Goal: Browse casually

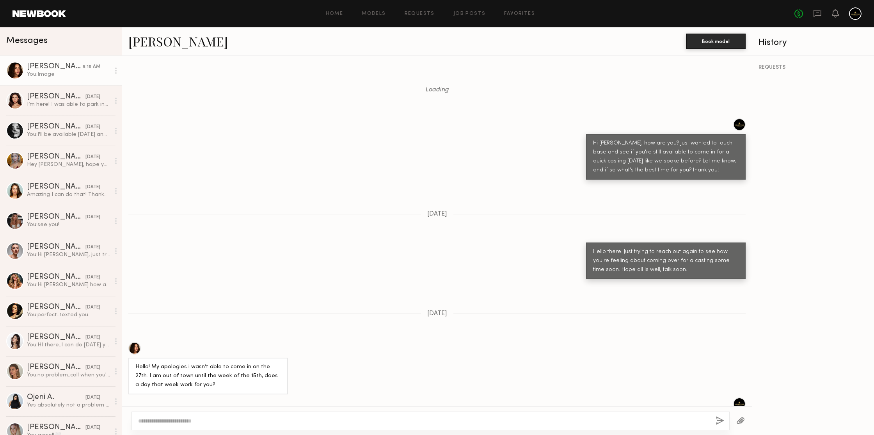
scroll to position [673, 0]
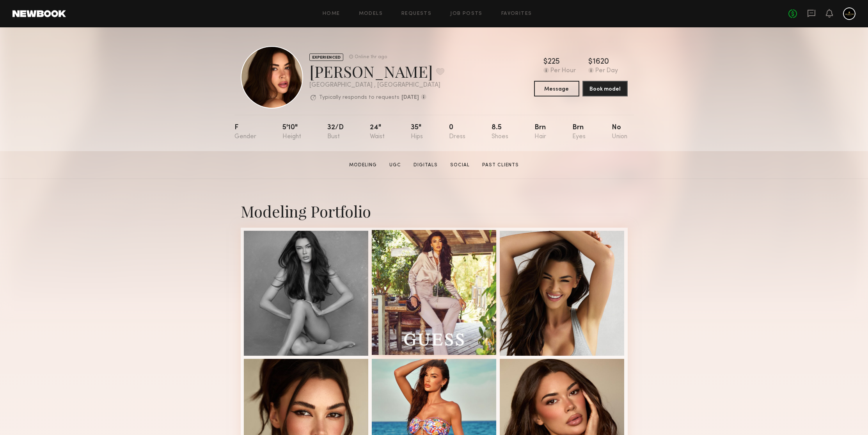
click at [453, 250] on div at bounding box center [434, 292] width 125 height 125
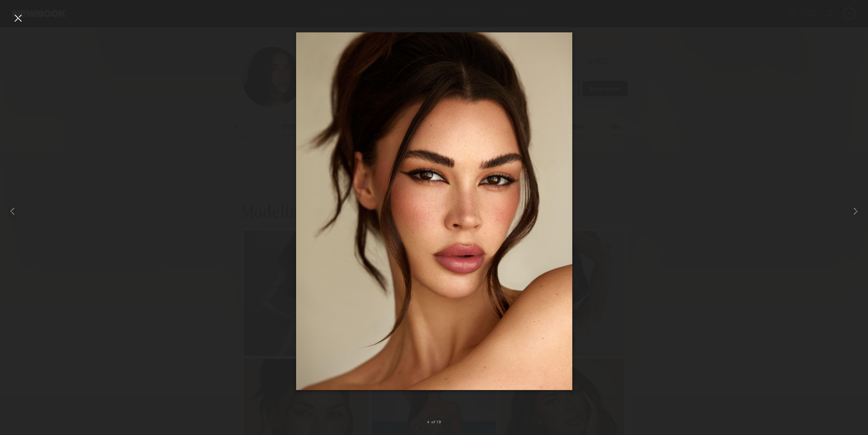
click at [18, 20] on div at bounding box center [18, 18] width 12 height 12
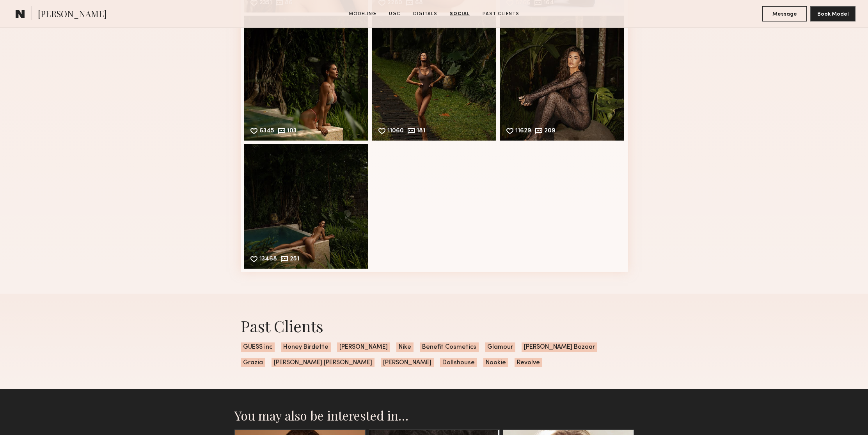
scroll to position [2539, 0]
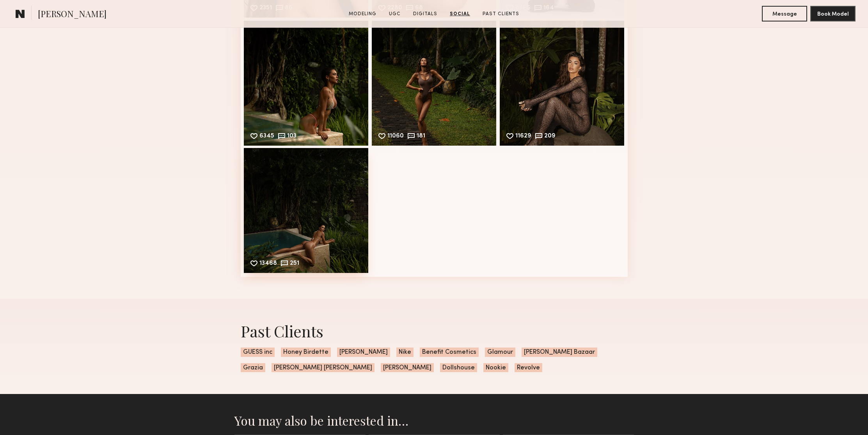
click at [334, 188] on div "13468 251 Likes & comments displayed to show model’s engagement" at bounding box center [306, 210] width 125 height 125
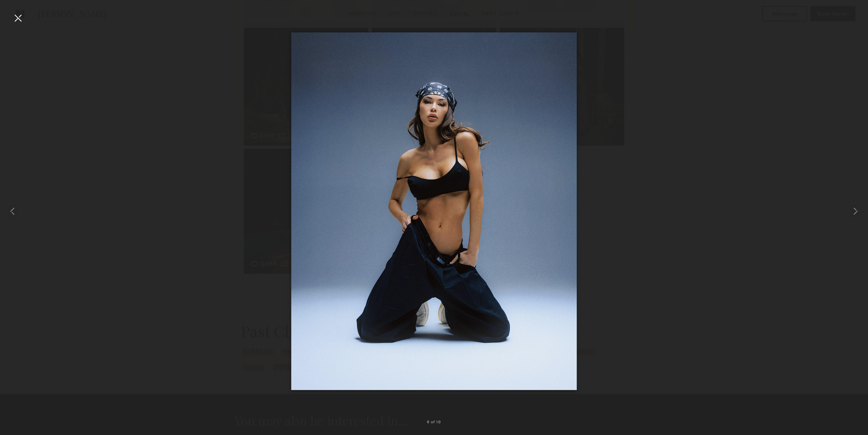
click at [16, 20] on div at bounding box center [18, 18] width 12 height 12
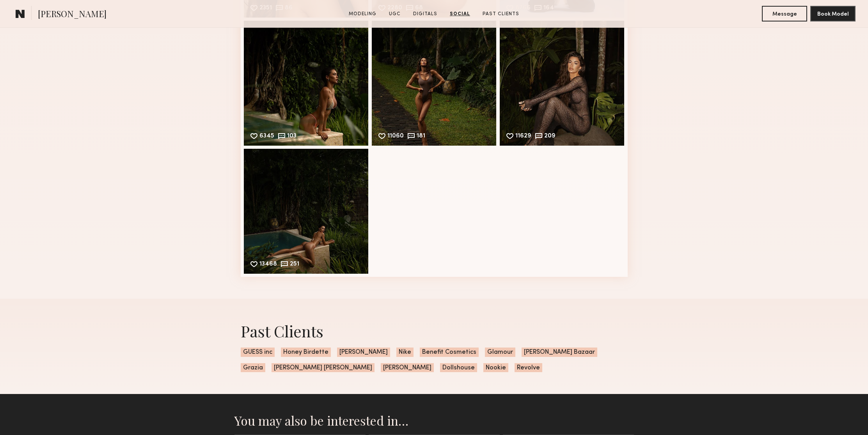
click at [696, 129] on div "Social Instagram Feed Displayed Below 688,689 followers 2067 44 Likes & comment…" at bounding box center [434, 2] width 868 height 592
